Goal: Information Seeking & Learning: Learn about a topic

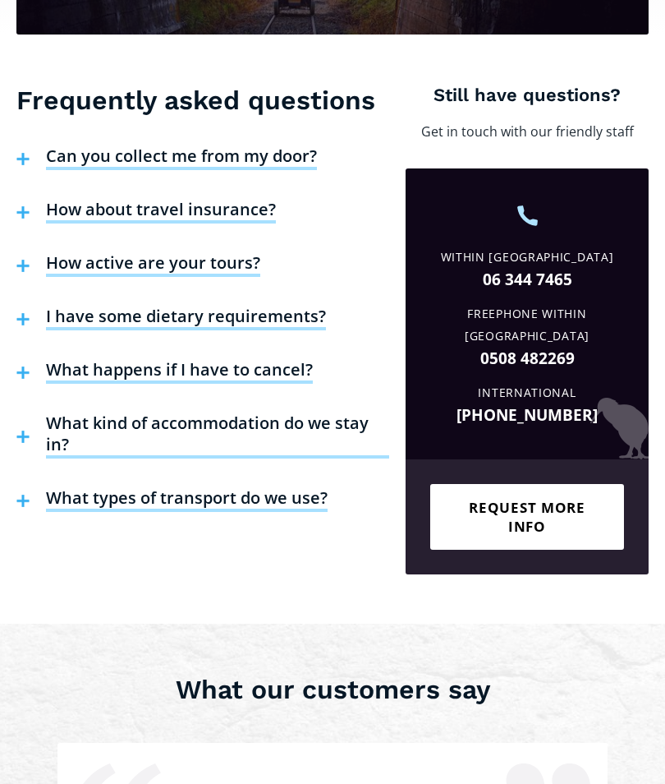
scroll to position [3623, 0]
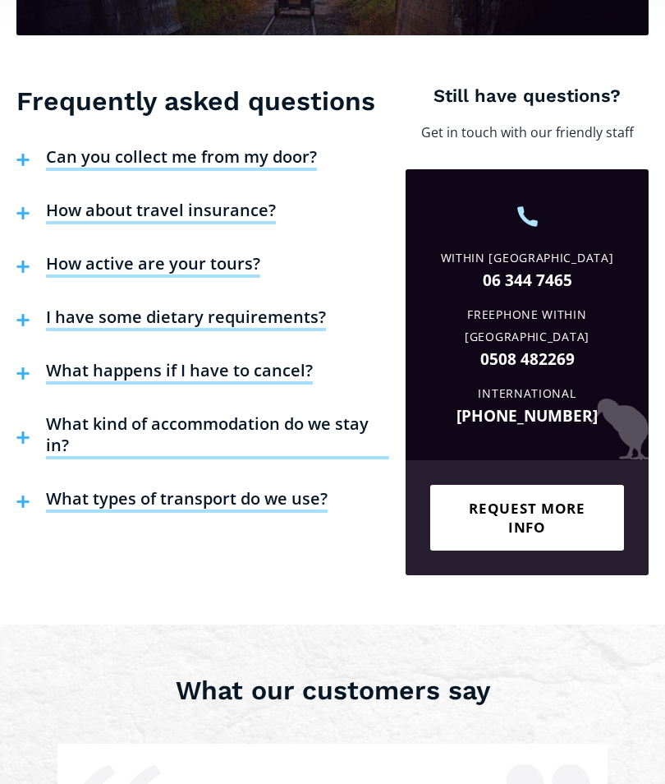
click at [241, 147] on h4 "Can you collect me from my door?" at bounding box center [181, 159] width 271 height 25
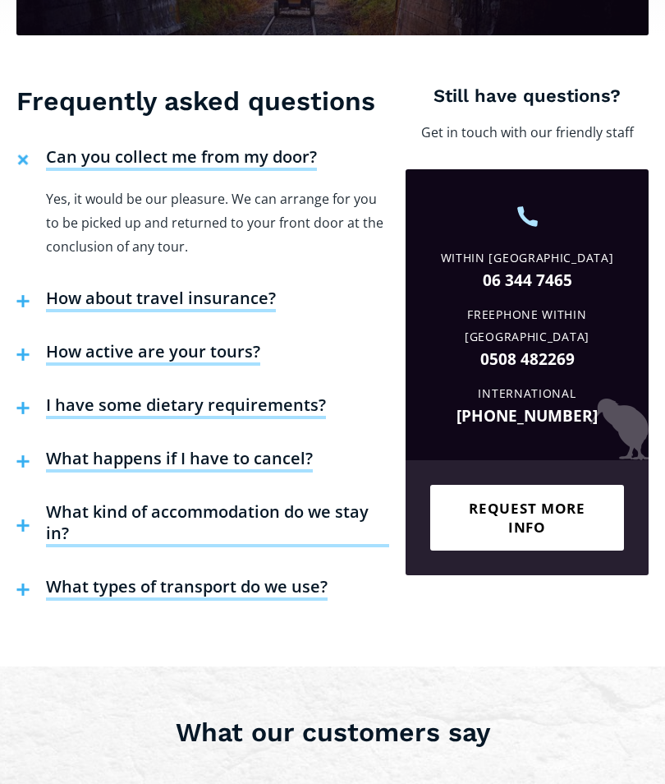
click at [223, 288] on h4 "How about travel insurance?" at bounding box center [161, 300] width 230 height 25
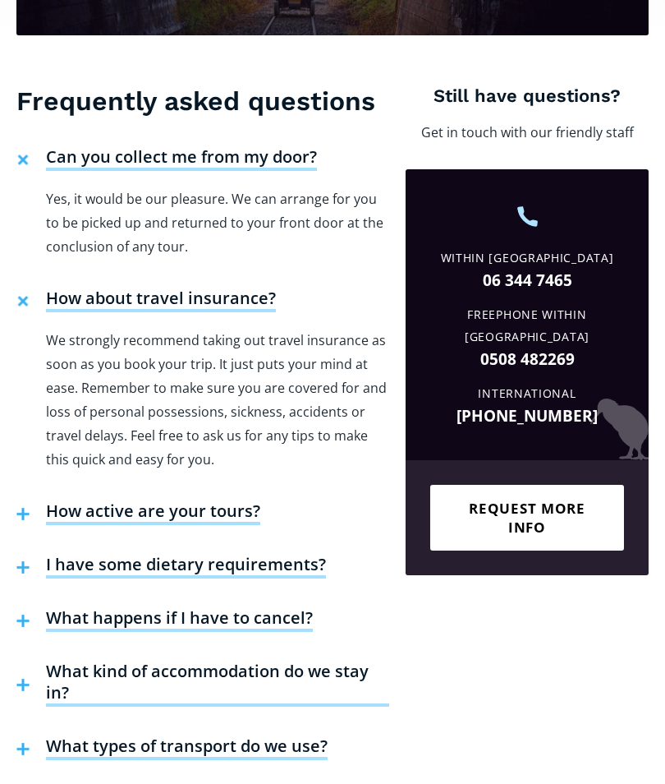
click at [175, 500] on h4 "How active are your tours?" at bounding box center [153, 512] width 214 height 25
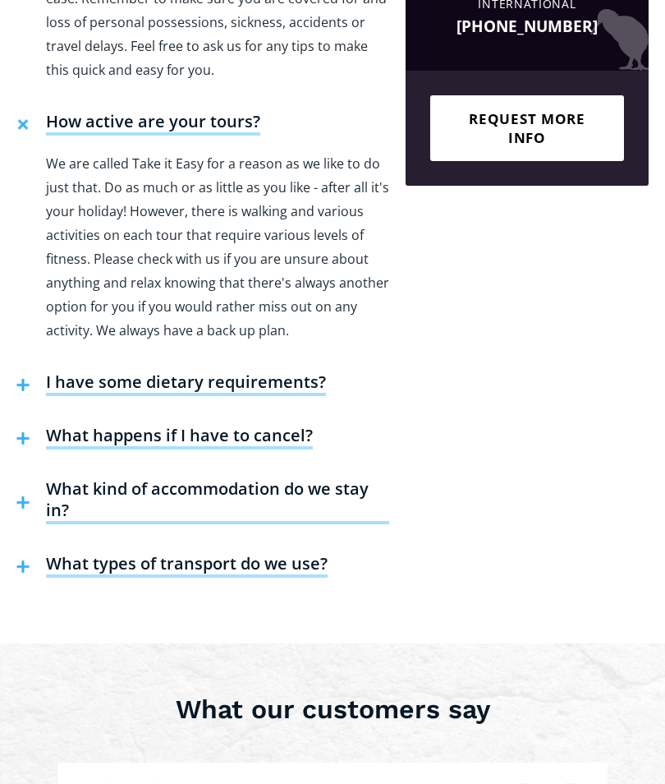
scroll to position [4060, 0]
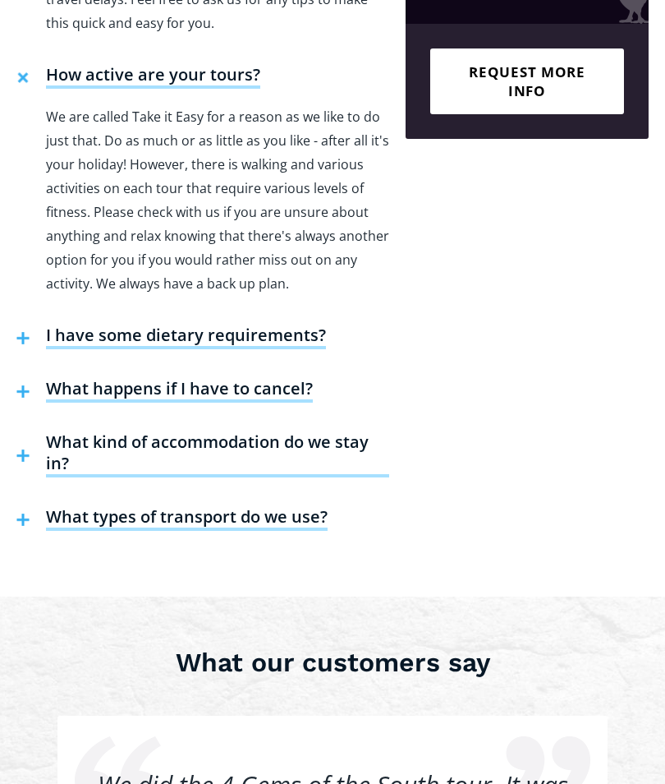
click at [215, 378] on h4 "What happens if I have to cancel?" at bounding box center [179, 390] width 267 height 25
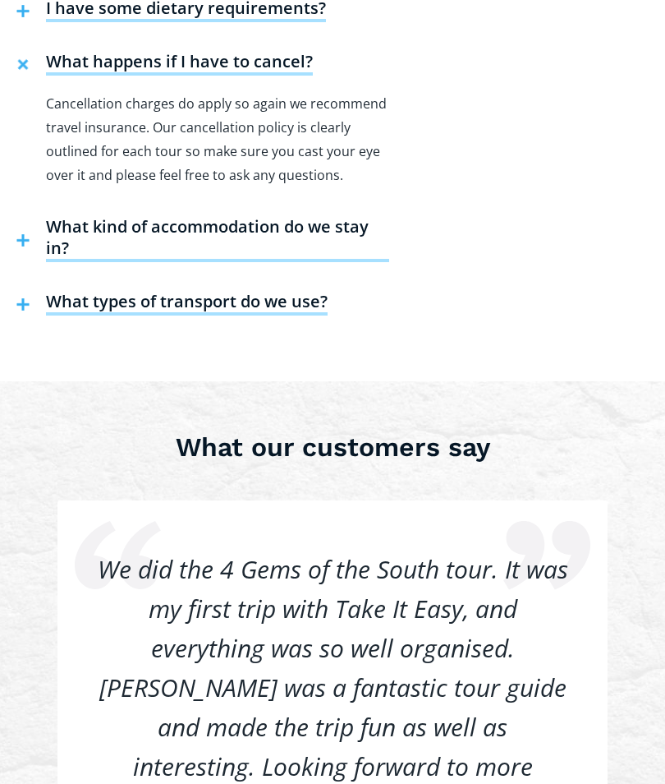
scroll to position [4372, 0]
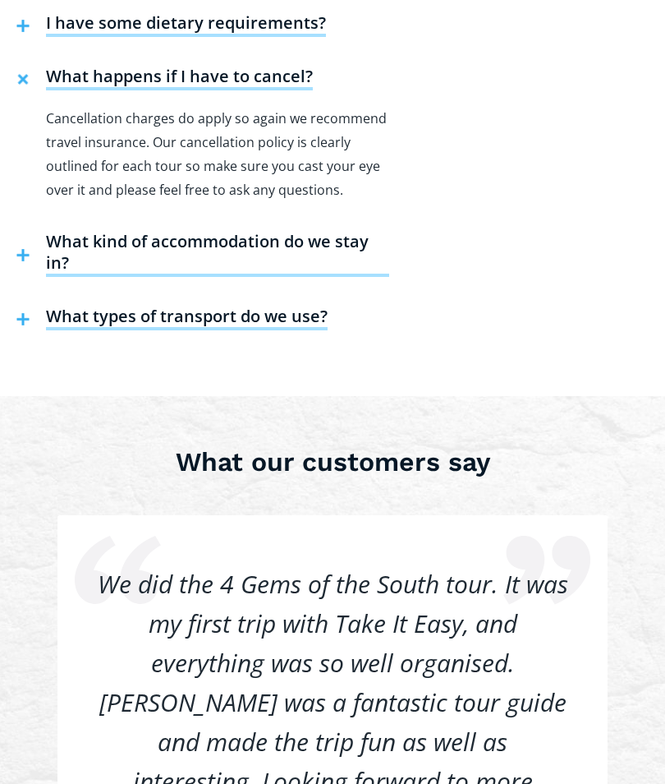
click at [280, 231] on h4 "What kind of accommodation do we stay in?" at bounding box center [217, 254] width 343 height 46
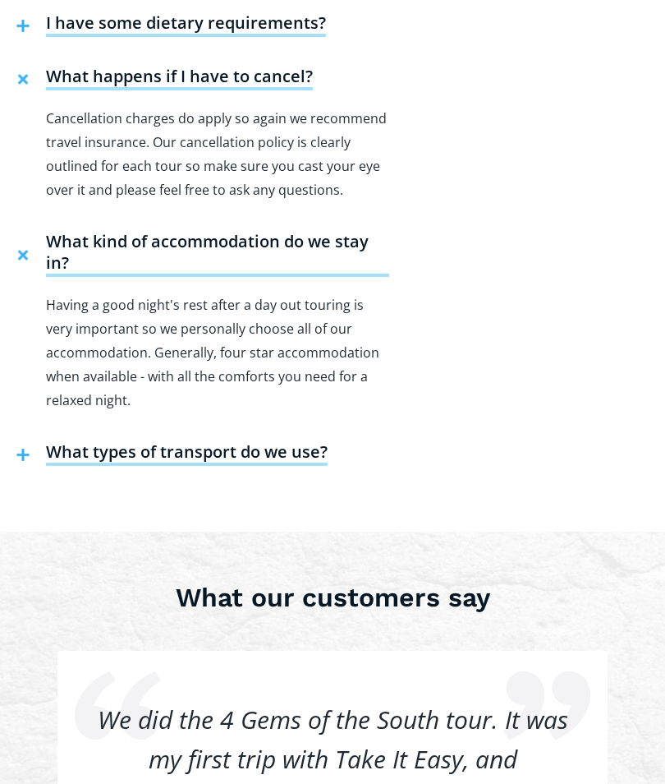
click at [228, 441] on h4 "What types of transport do we use?" at bounding box center [187, 453] width 282 height 25
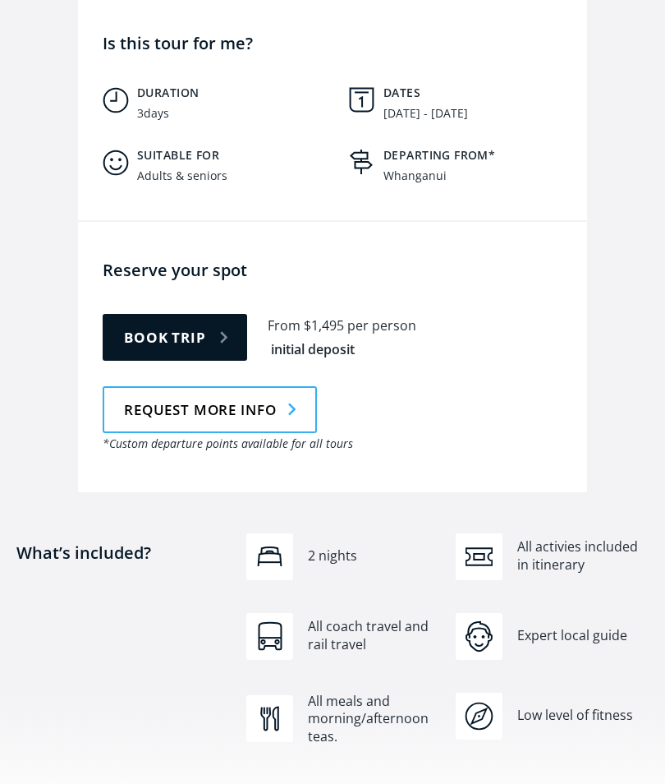
scroll to position [1008, 0]
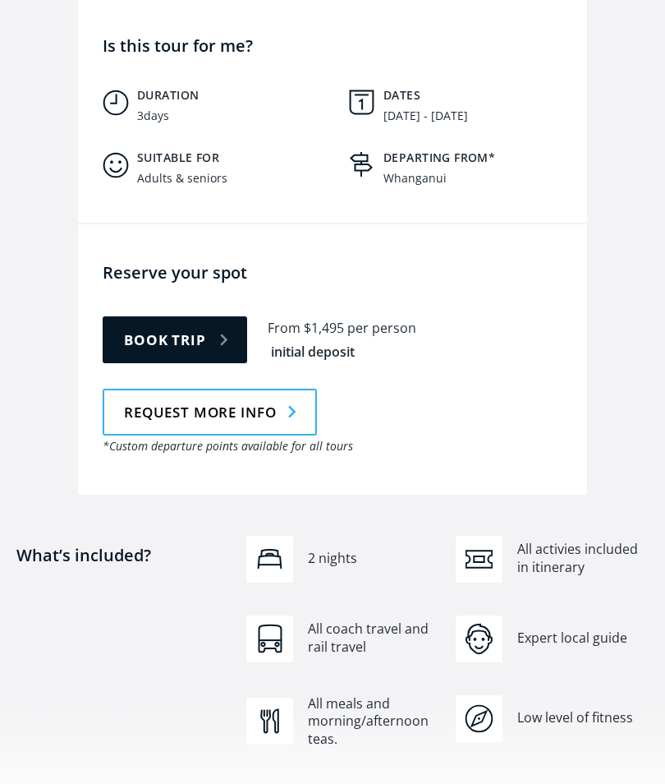
click at [317, 341] on div "initial deposit" at bounding box center [342, 353] width 149 height 24
click at [174, 316] on link "Book trip" at bounding box center [175, 339] width 145 height 47
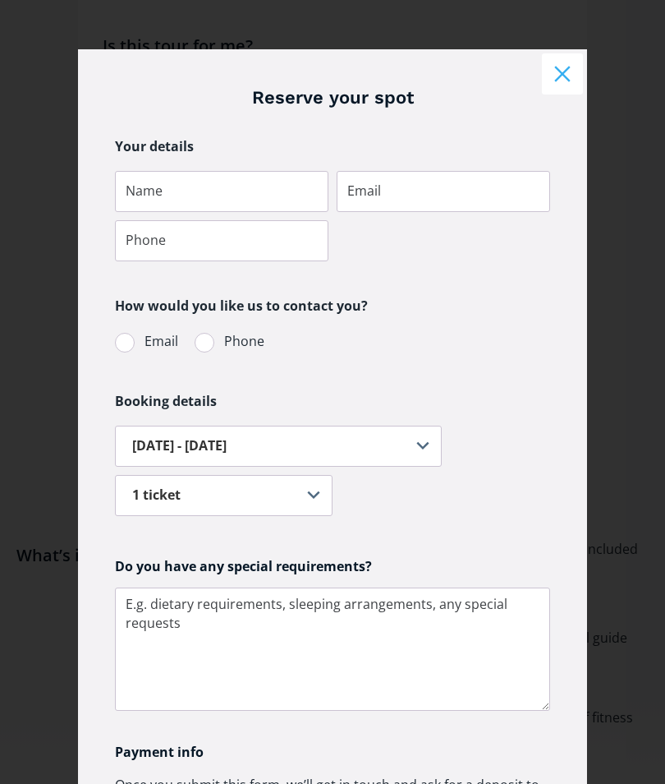
scroll to position [0, 0]
click at [310, 500] on select "1 ticket 2 tickets 3 tickets 4 tickets 5 or more tickets" at bounding box center [224, 495] width 218 height 41
click at [549, 67] on button "Close modal" at bounding box center [562, 73] width 41 height 41
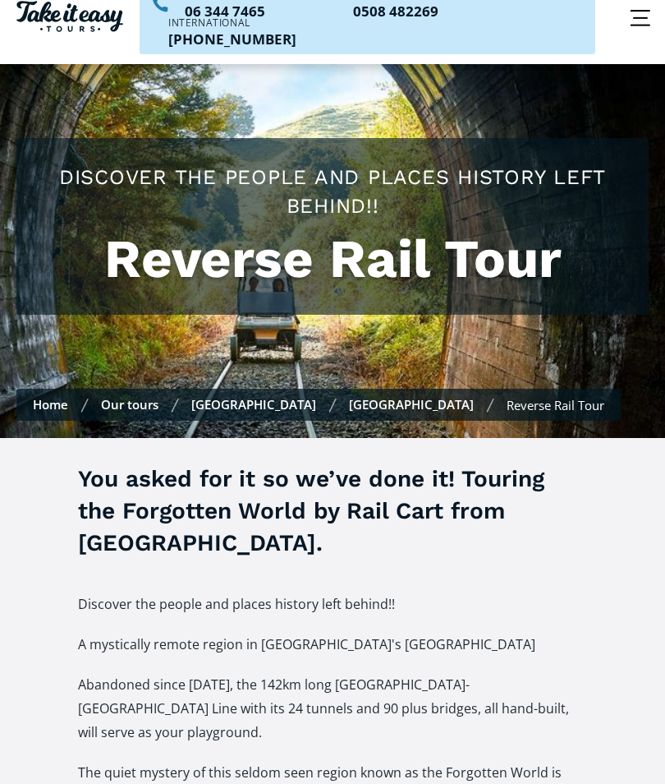
scroll to position [0, 0]
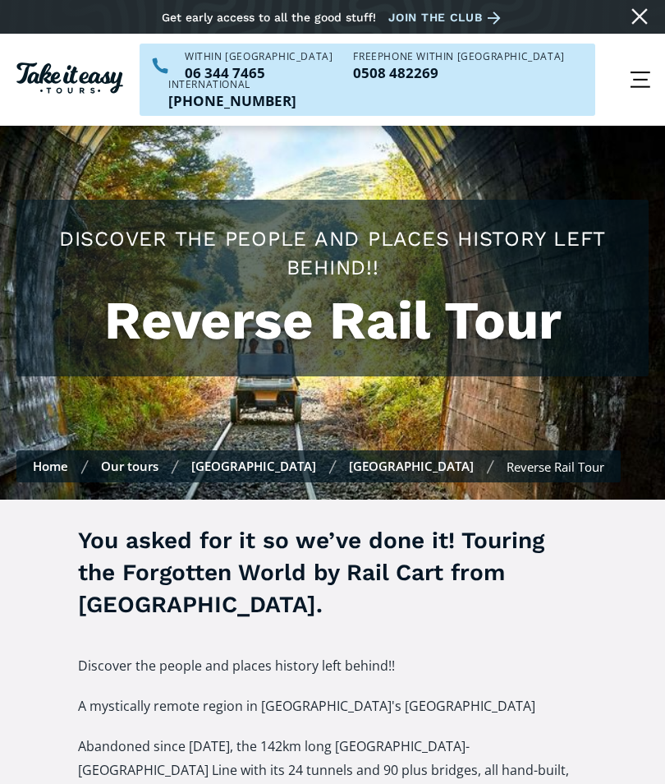
click at [629, 20] on link "Close message" at bounding box center [640, 16] width 26 height 26
